Goal: Information Seeking & Learning: Learn about a topic

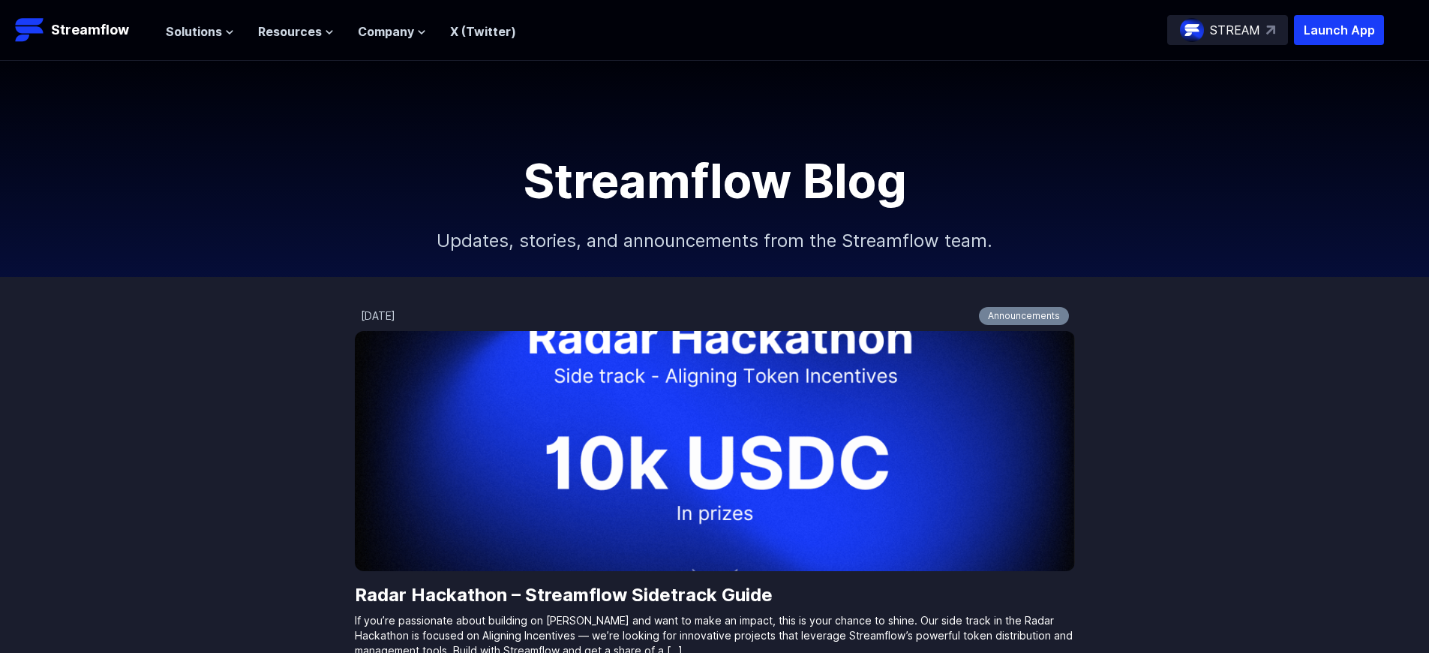
scroll to position [2023, 0]
